Goal: Check status: Check status

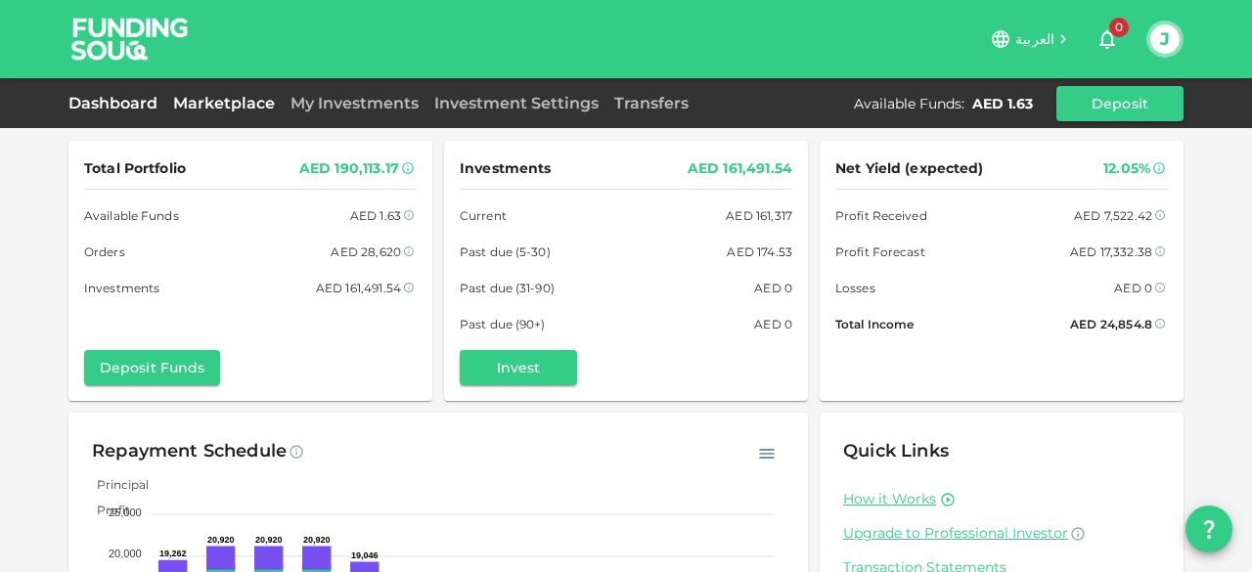
click at [226, 103] on link "Marketplace" at bounding box center [223, 103] width 117 height 19
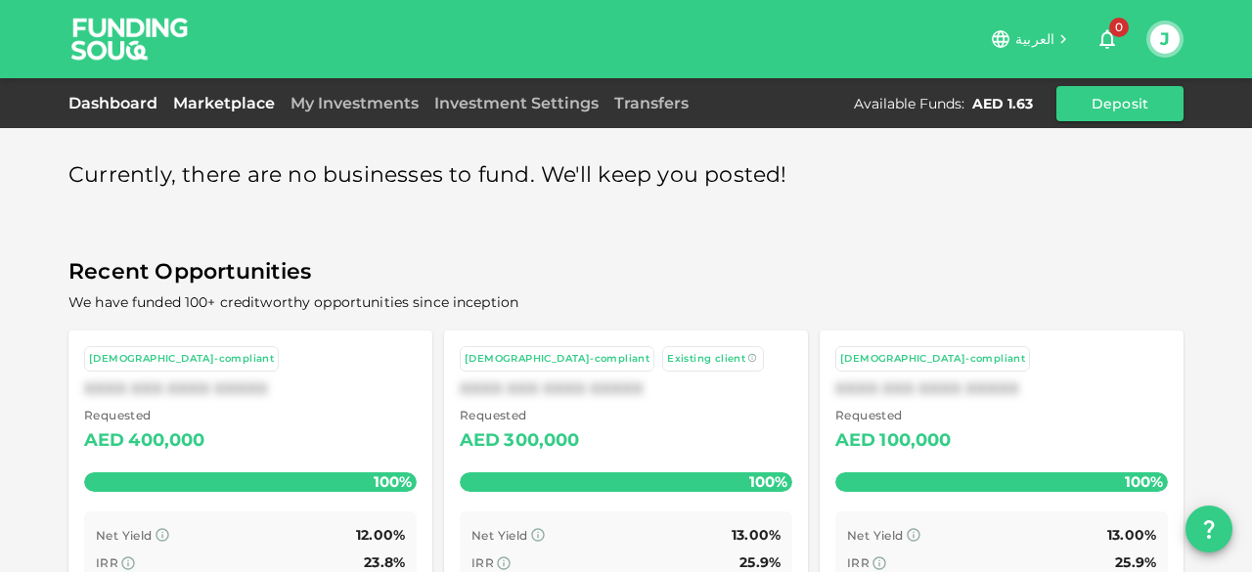
click at [106, 99] on link "Dashboard" at bounding box center [116, 103] width 97 height 19
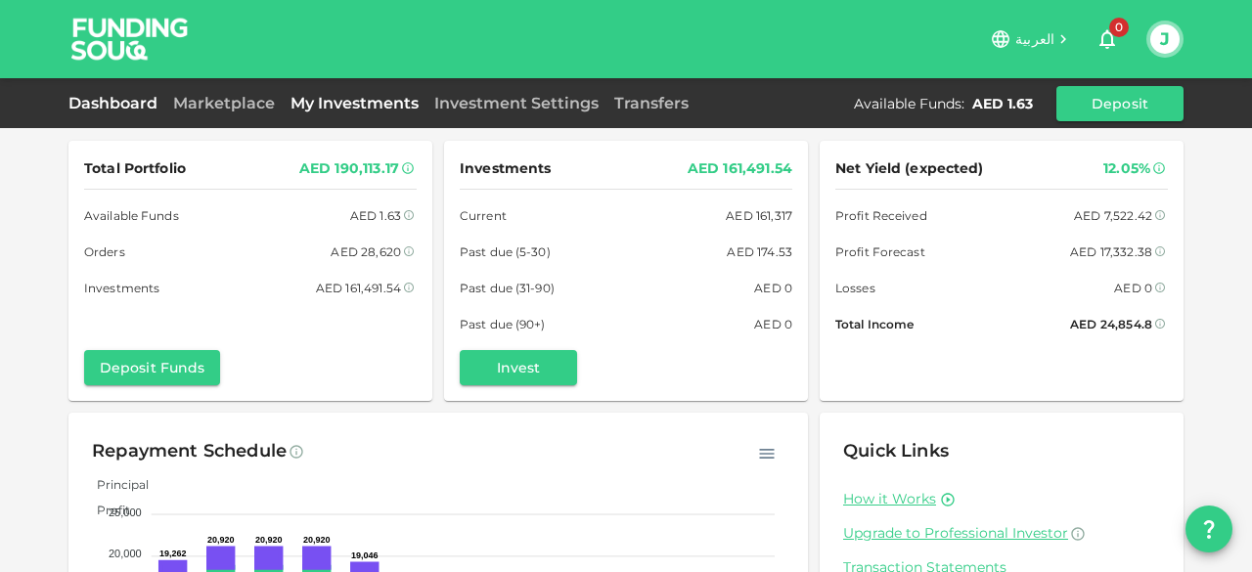
click at [336, 101] on link "My Investments" at bounding box center [355, 103] width 144 height 19
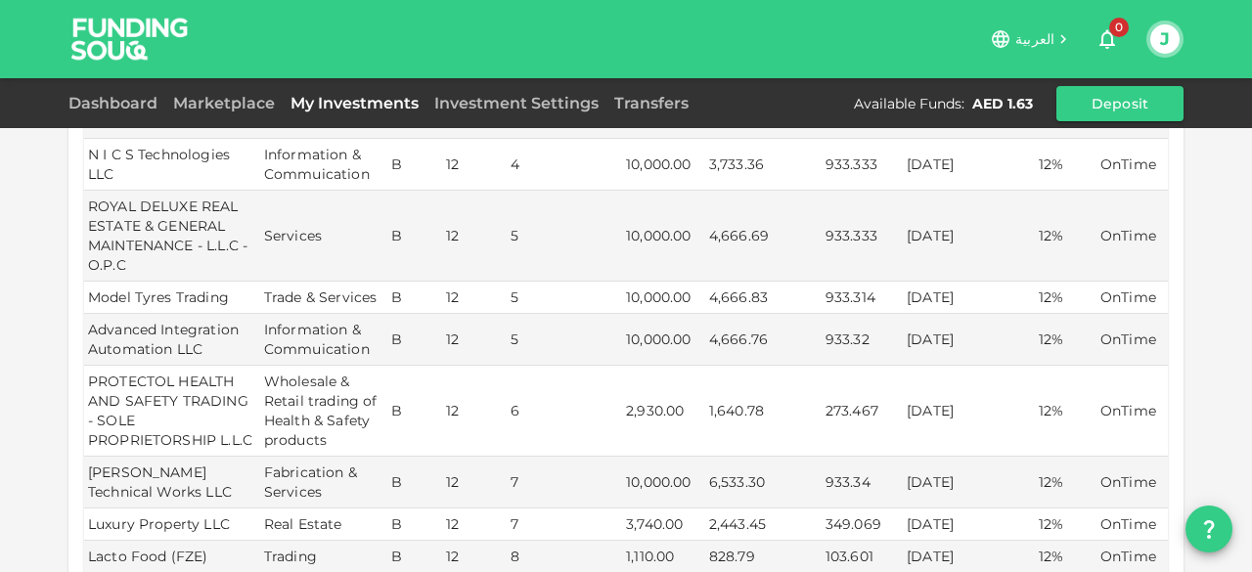
scroll to position [880, 0]
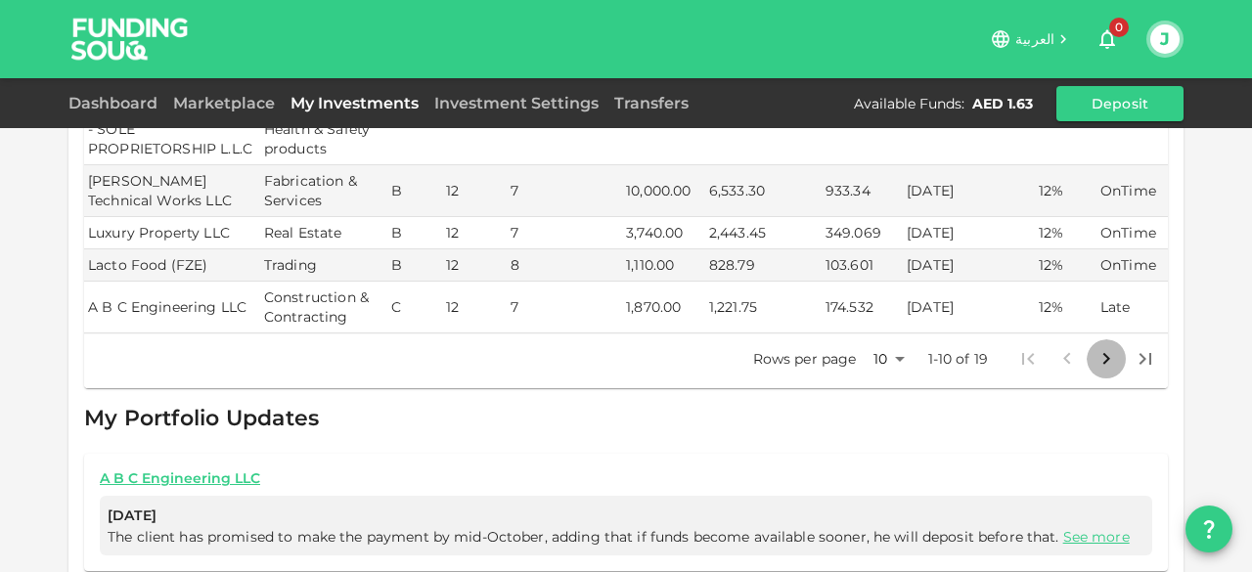
click at [1094, 347] on icon "Go to next page" at bounding box center [1105, 358] width 23 height 23
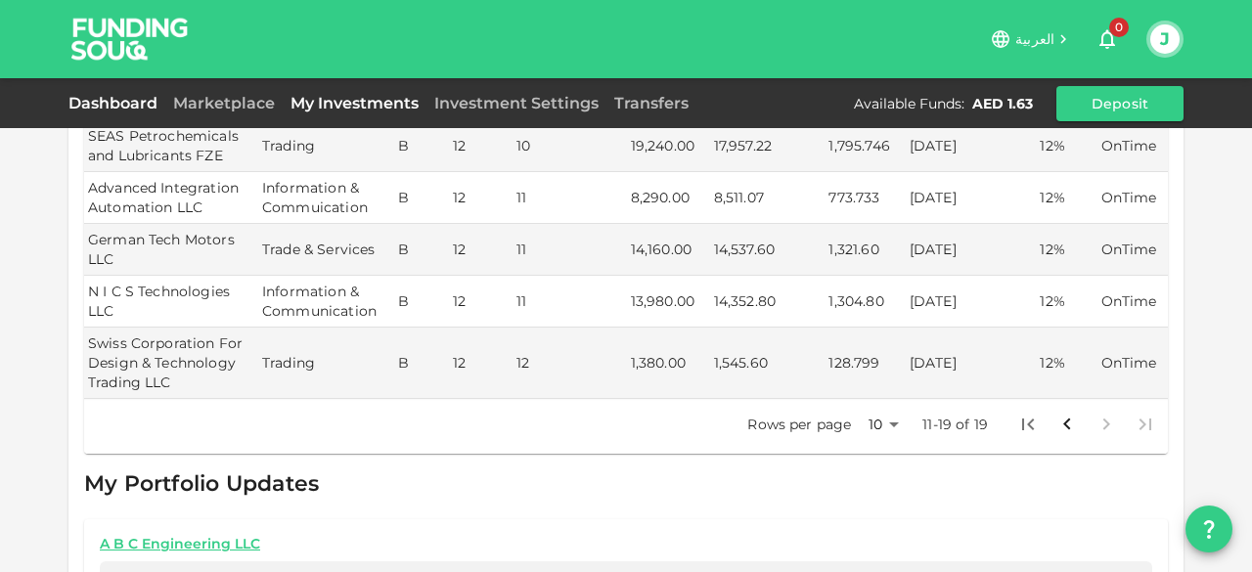
click at [137, 96] on link "Dashboard" at bounding box center [116, 103] width 97 height 19
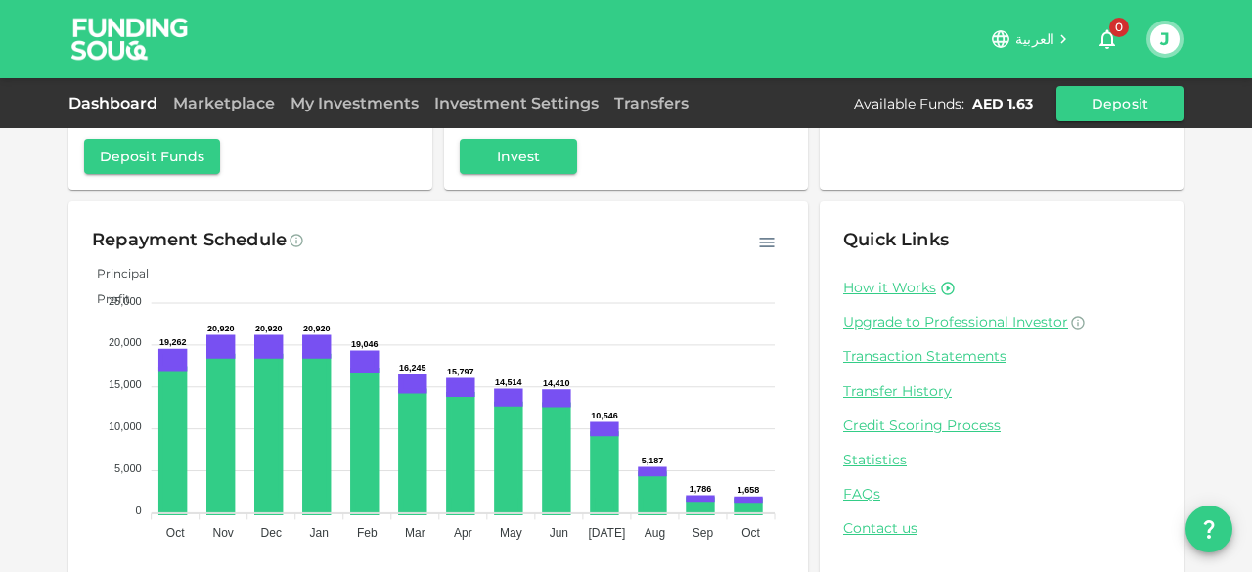
scroll to position [237, 0]
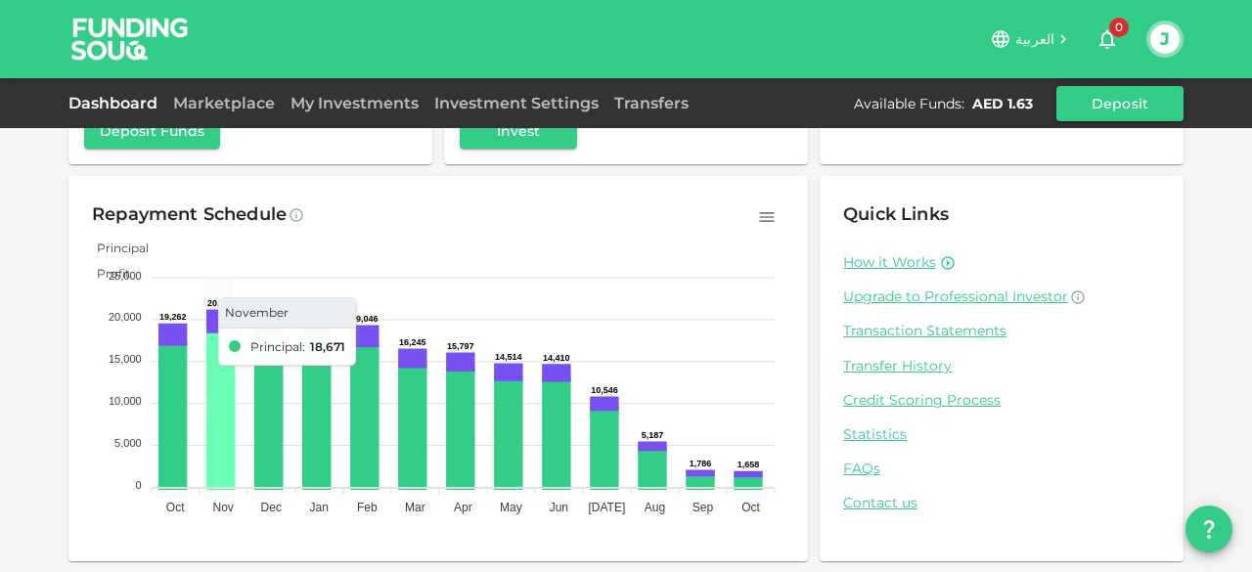
click at [208, 373] on icon at bounding box center [219, 409] width 23 height 156
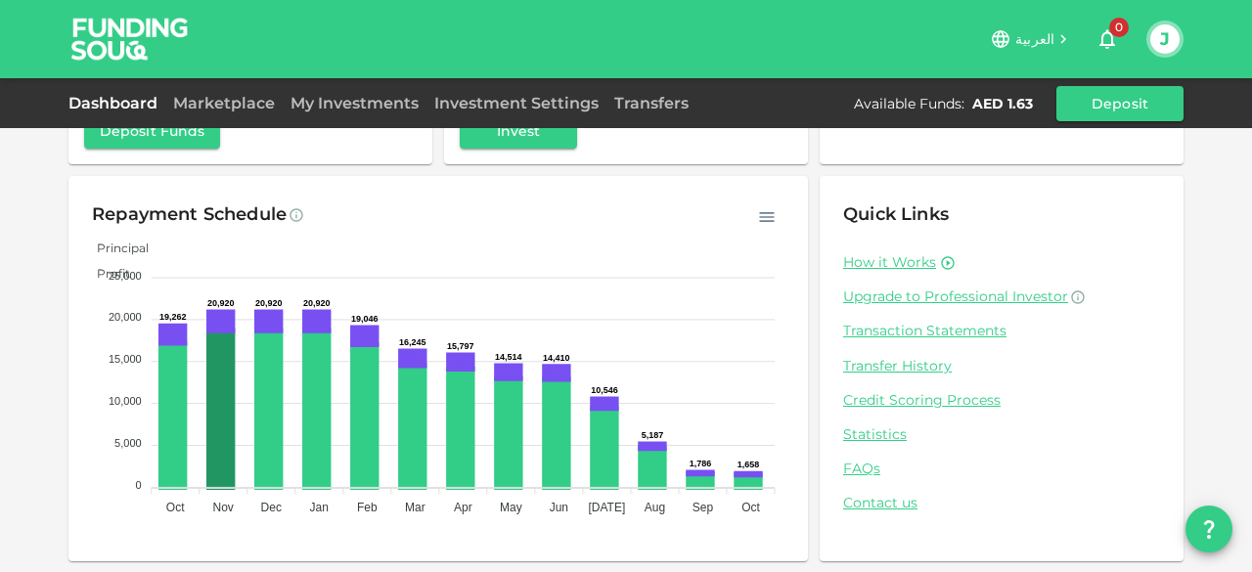
click at [45, 339] on div "Total Portfolio AED 190,113.17 Available Funds AED 1.63 Orders AED 28,620 Inves…" at bounding box center [626, 168] width 1252 height 810
click at [957, 335] on link "Transaction Statements" at bounding box center [1001, 331] width 317 height 19
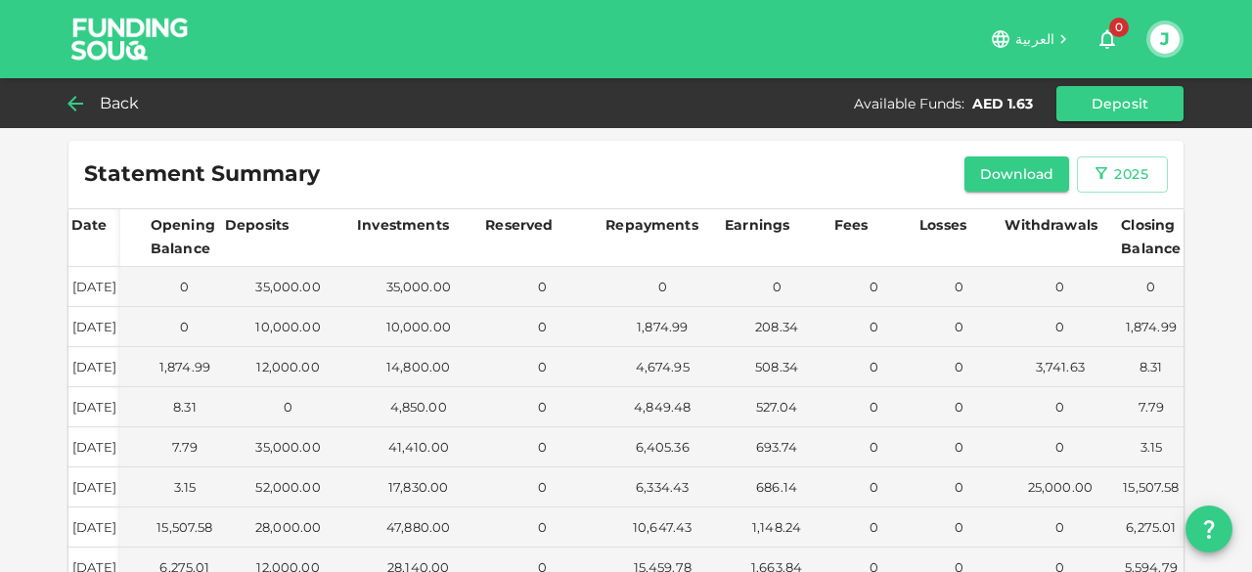
click at [96, 100] on div "Back" at bounding box center [107, 103] width 79 height 27
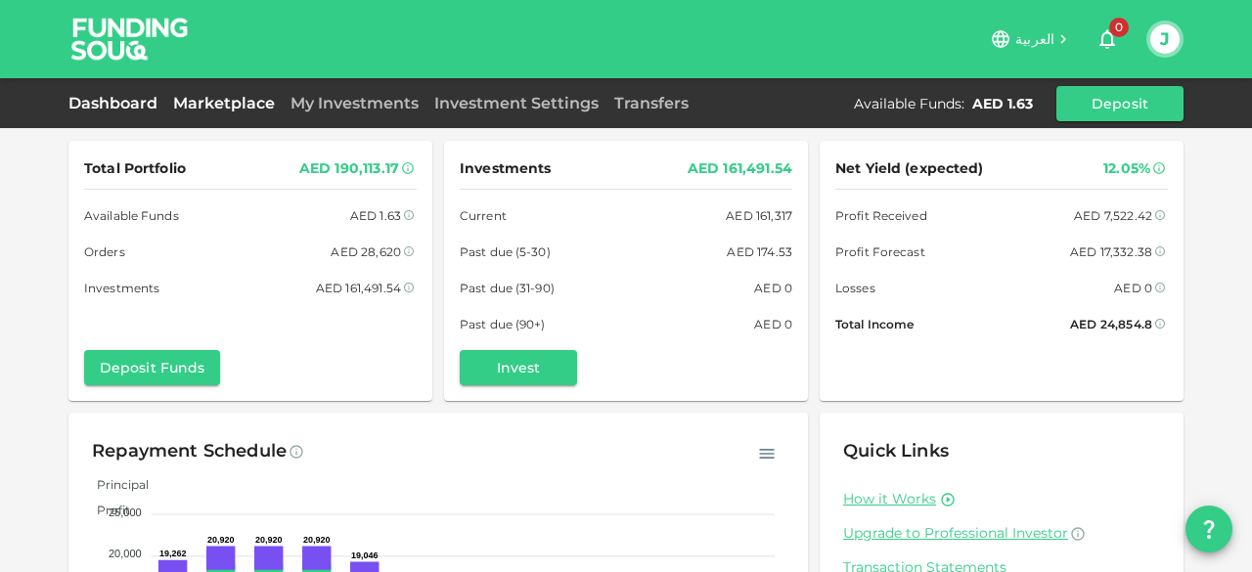
click at [235, 95] on link "Marketplace" at bounding box center [223, 103] width 117 height 19
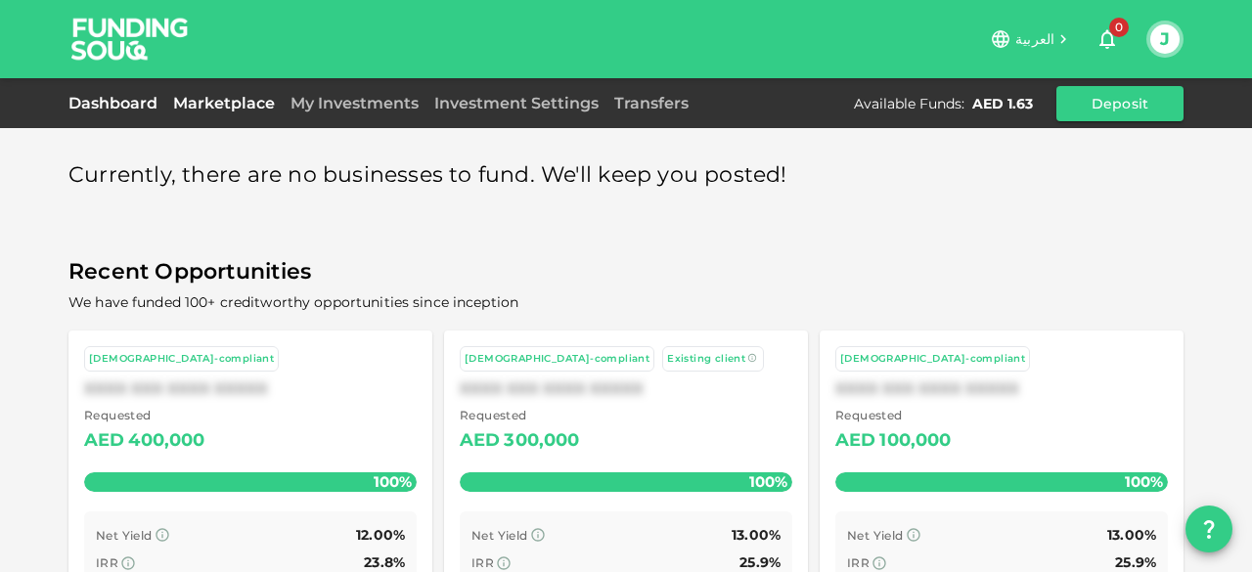
click at [122, 104] on link "Dashboard" at bounding box center [116, 103] width 97 height 19
